Goal: Task Accomplishment & Management: Use online tool/utility

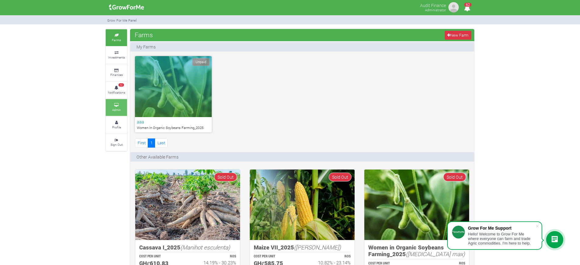
click at [119, 103] on link "Admin" at bounding box center [116, 107] width 21 height 17
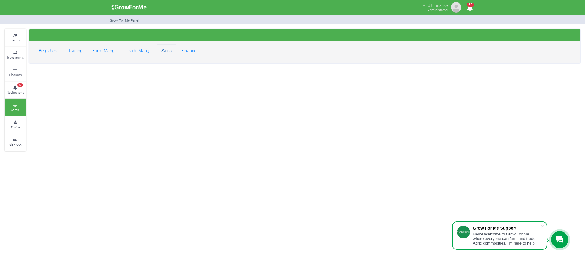
click at [164, 48] on link "Sales" at bounding box center [167, 50] width 20 height 12
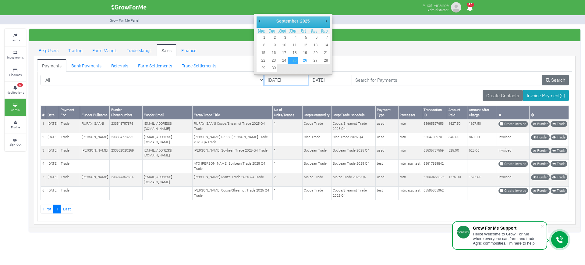
click at [264, 79] on input "25/09/2025" at bounding box center [286, 80] width 44 height 11
type input "16/09/2025"
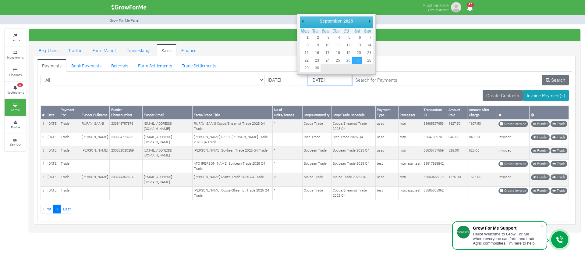
click at [308, 79] on input "27/09/2025" at bounding box center [330, 80] width 44 height 11
type input "[DATE]"
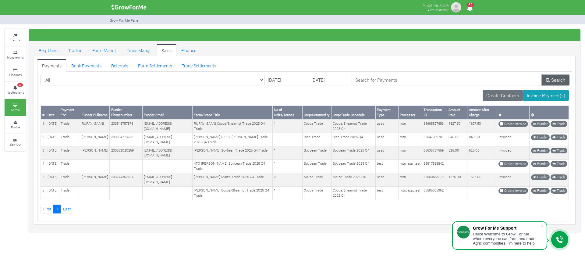
click at [560, 80] on link "Search" at bounding box center [555, 80] width 27 height 11
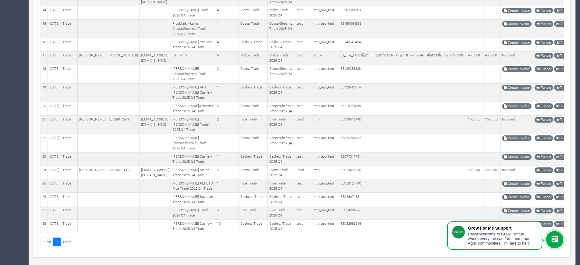
scroll to position [504, 0]
click at [538, 227] on span at bounding box center [537, 226] width 6 height 6
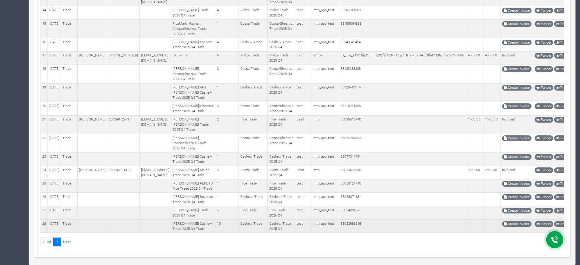
drag, startPoint x: 523, startPoint y: 224, endPoint x: 499, endPoint y: 218, distance: 24.4
click at [501, 219] on td "Create Invoice" at bounding box center [517, 225] width 33 height 13
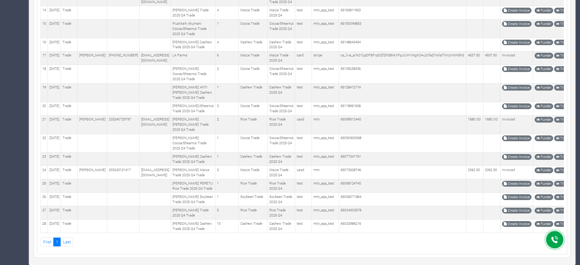
scroll to position [0, 0]
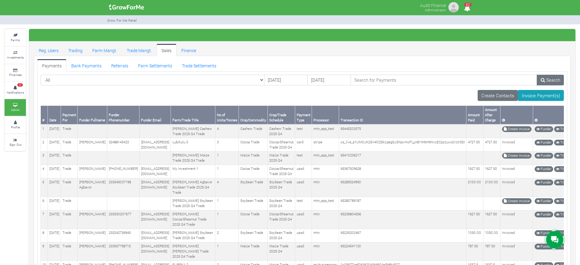
drag, startPoint x: 526, startPoint y: 221, endPoint x: 43, endPoint y: 119, distance: 493.9
copy table "# Date Payment For Funder Fullname Funder Phonenumber Funder Email Farm/Trade T…"
